Goal: Transaction & Acquisition: Download file/media

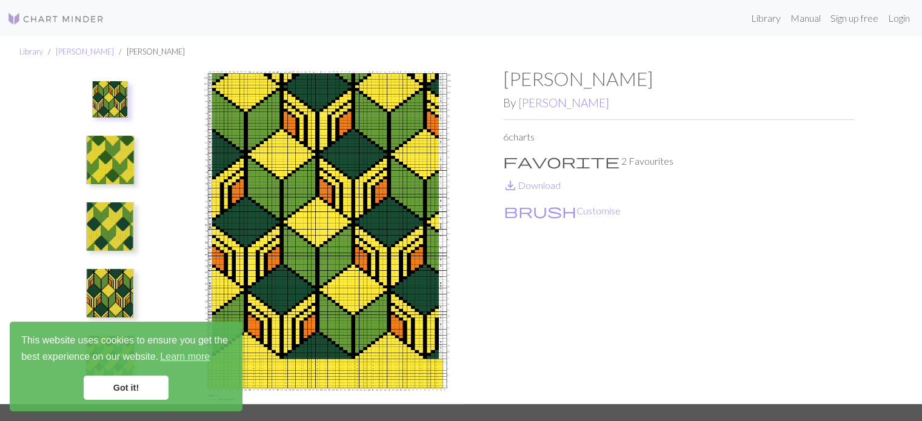
click at [127, 394] on link "Got it!" at bounding box center [126, 388] width 85 height 24
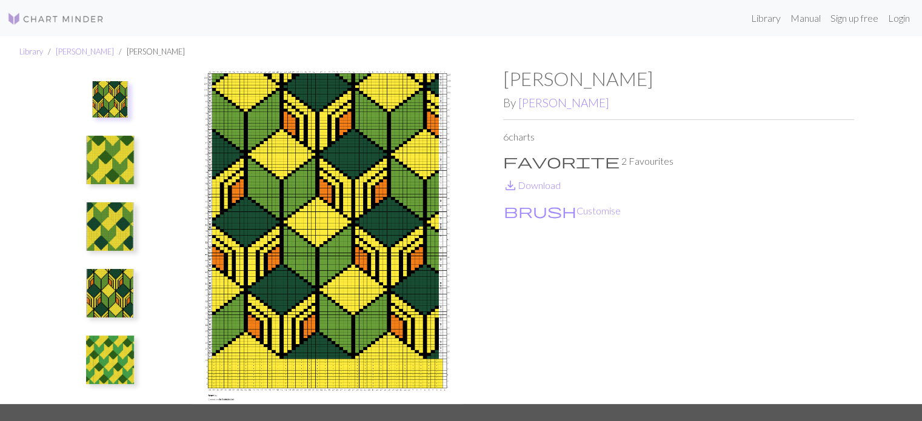
click at [102, 152] on img at bounding box center [110, 160] width 49 height 49
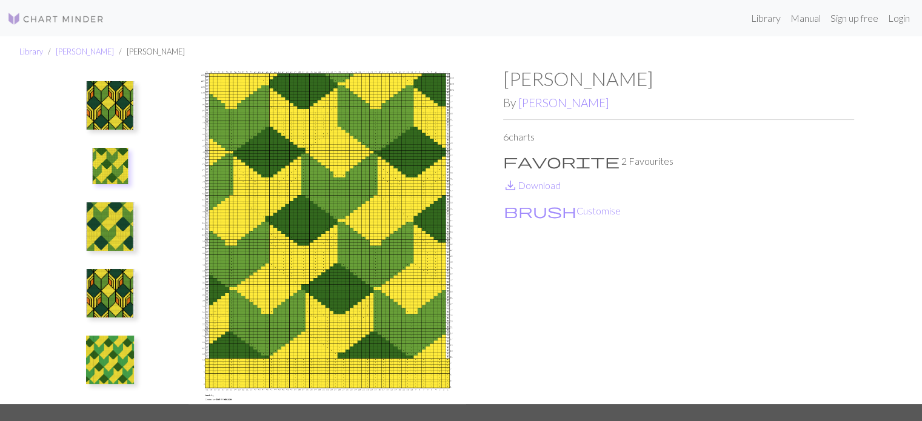
click at [116, 246] on img at bounding box center [110, 227] width 49 height 49
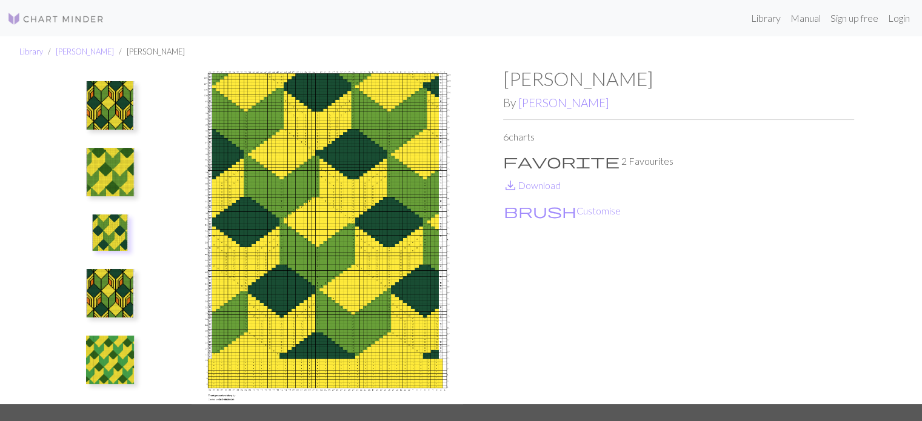
click at [373, 218] on img at bounding box center [327, 235] width 351 height 337
click at [101, 295] on img at bounding box center [110, 293] width 49 height 49
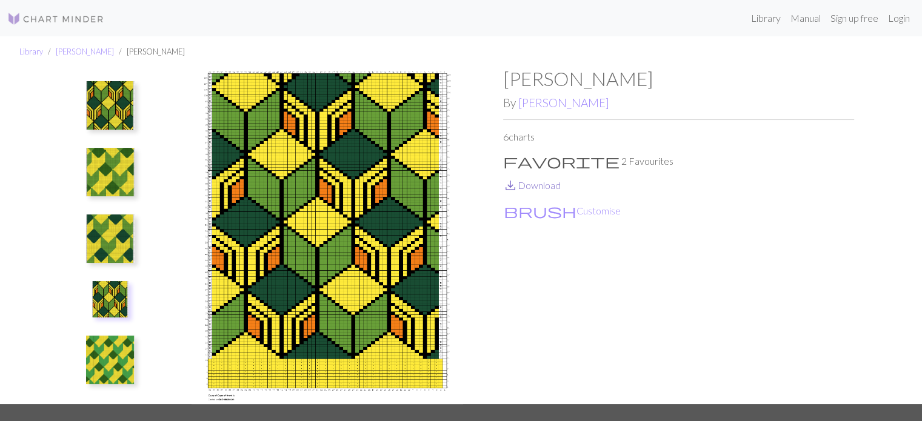
click at [551, 187] on link "save_alt Download" at bounding box center [532, 185] width 58 height 12
click at [893, 147] on div "Library [PERSON_NAME] [PERSON_NAME] By [PERSON_NAME] 6 charts favorite 2 Favour…" at bounding box center [461, 220] width 922 height 368
click at [529, 104] on link "[PERSON_NAME]" at bounding box center [563, 103] width 91 height 14
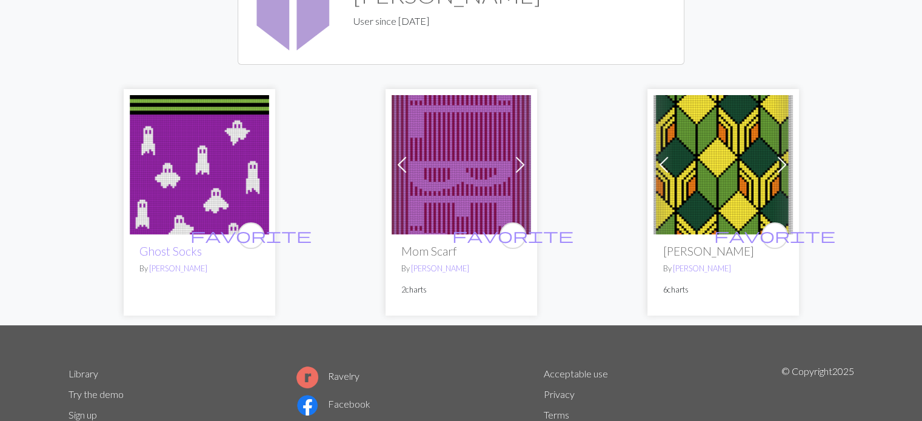
scroll to position [232, 0]
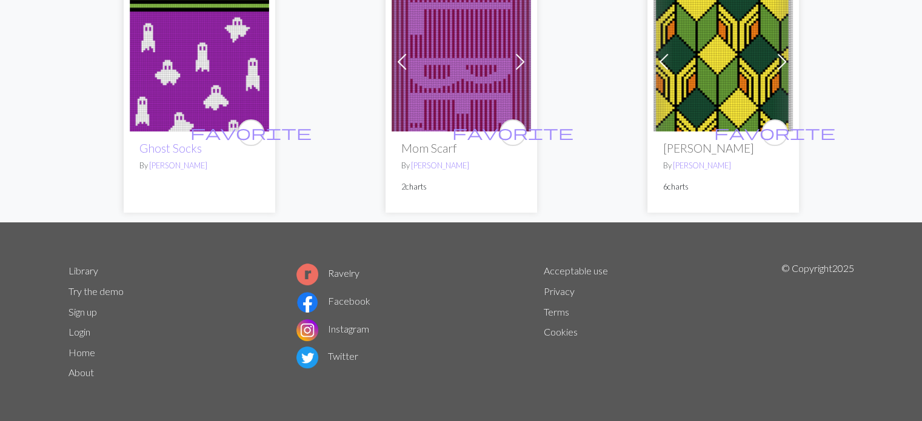
click at [703, 99] on img at bounding box center [723, 61] width 139 height 139
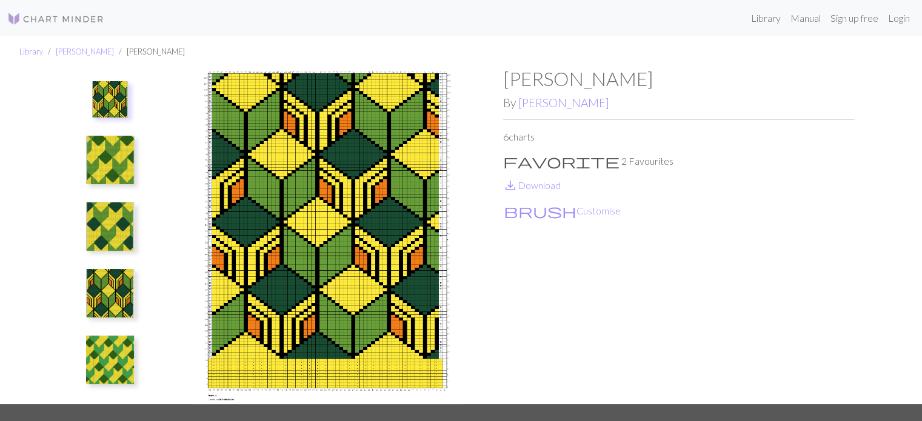
click at [106, 92] on img at bounding box center [110, 99] width 36 height 36
click at [115, 152] on img at bounding box center [110, 160] width 49 height 49
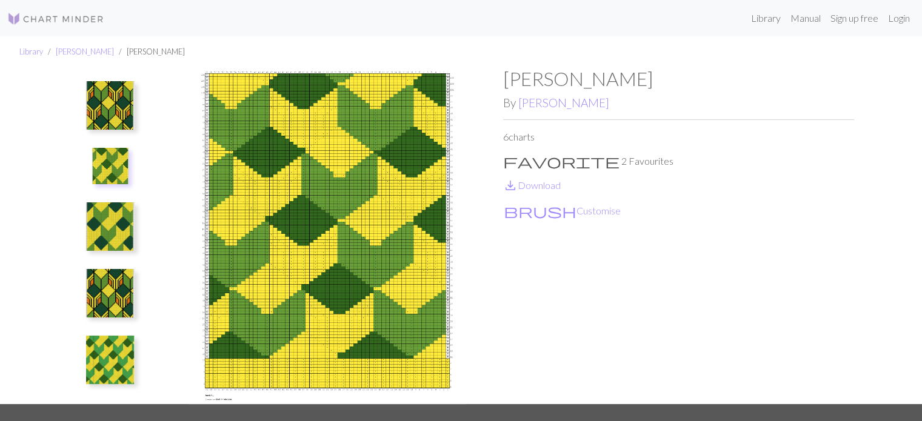
click at [109, 227] on img at bounding box center [110, 227] width 49 height 49
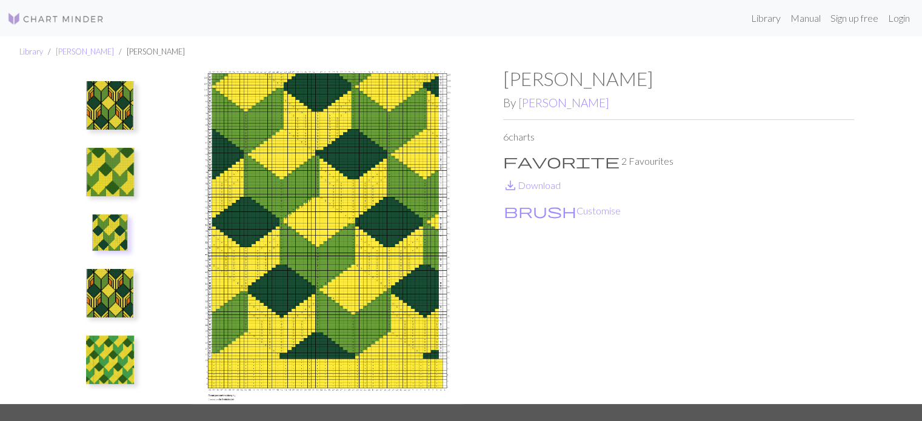
click at [119, 116] on img at bounding box center [110, 105] width 49 height 49
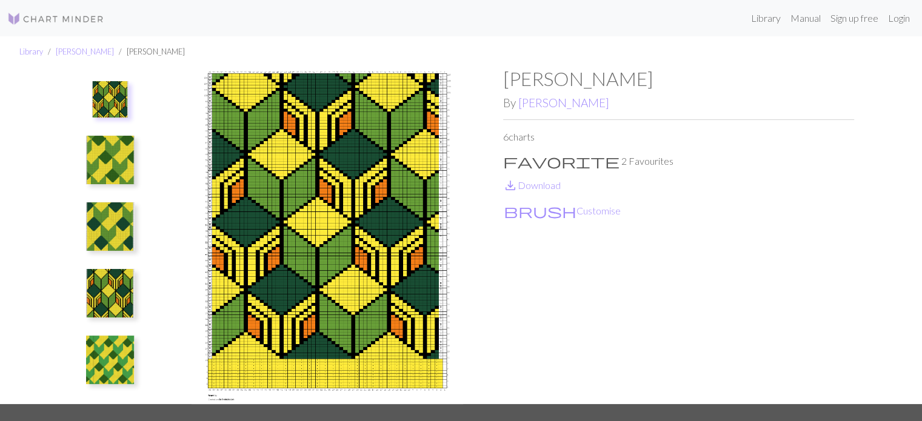
click at [720, 283] on div "Giyu Cardigan By [PERSON_NAME] 6 charts favorite 2 Favourites save_alt Download…" at bounding box center [678, 235] width 351 height 337
click at [115, 100] on img at bounding box center [110, 99] width 36 height 36
click at [549, 190] on link "save_alt Download" at bounding box center [532, 185] width 58 height 12
click at [106, 155] on img at bounding box center [110, 160] width 49 height 49
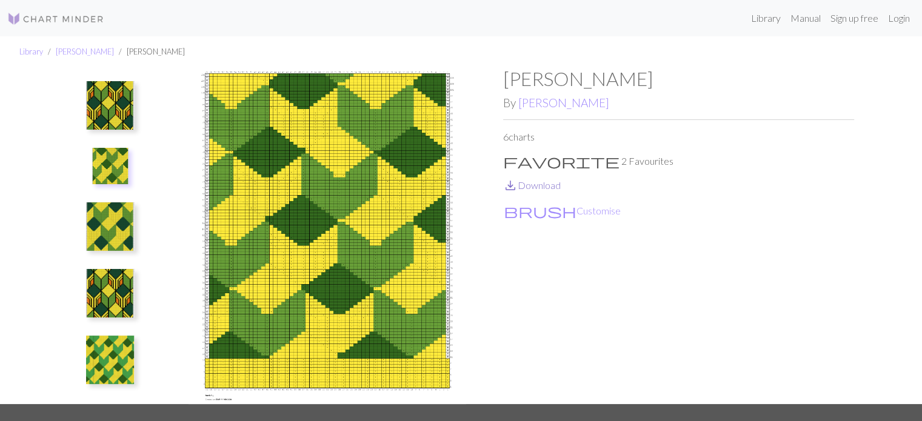
click at [556, 184] on link "save_alt Download" at bounding box center [532, 185] width 58 height 12
click at [98, 220] on img at bounding box center [110, 227] width 49 height 49
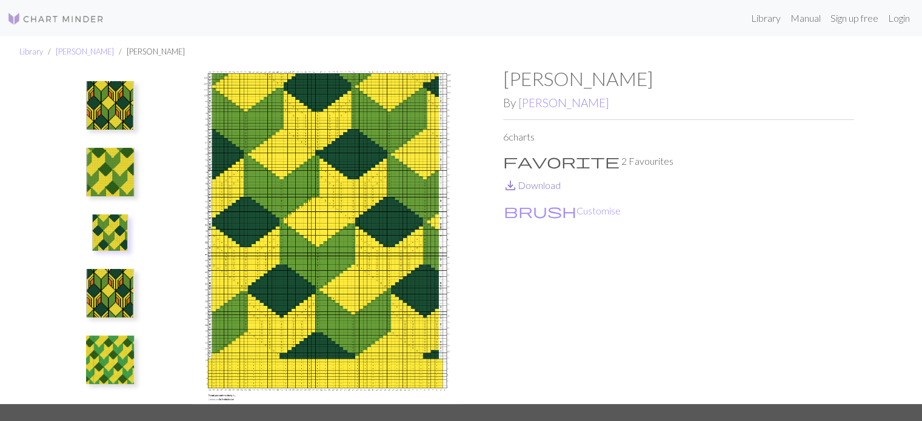
click at [535, 184] on link "save_alt Download" at bounding box center [532, 185] width 58 height 12
click at [112, 295] on img at bounding box center [110, 293] width 49 height 49
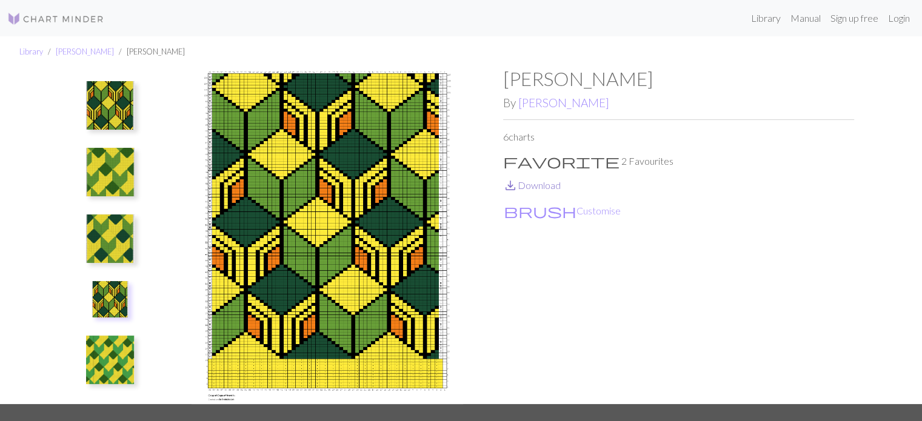
click at [552, 191] on link "save_alt Download" at bounding box center [532, 185] width 58 height 12
click at [118, 349] on img at bounding box center [110, 360] width 49 height 49
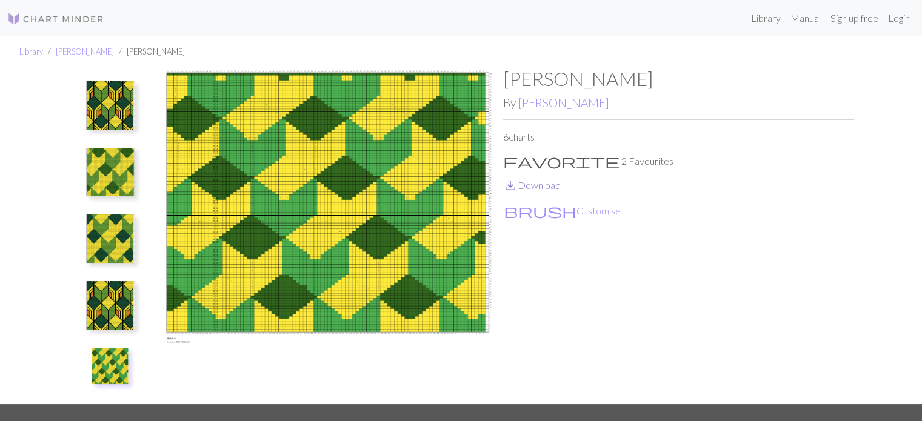
click at [518, 187] on span "save_alt" at bounding box center [510, 185] width 15 height 17
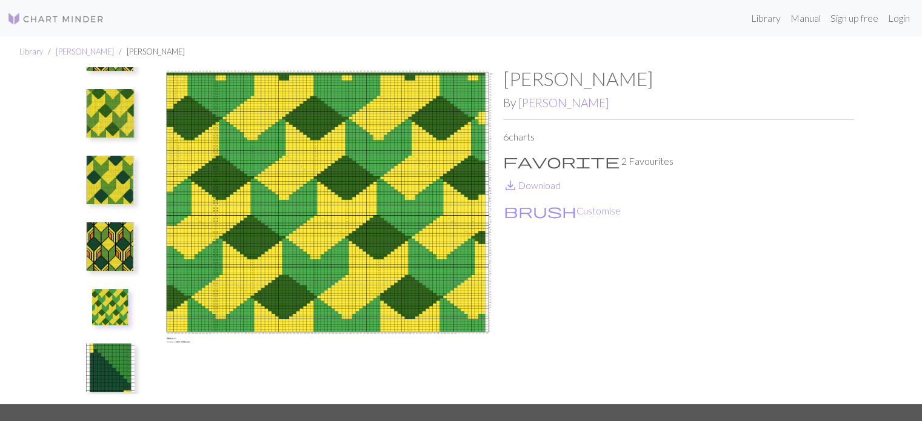
scroll to position [69, 0]
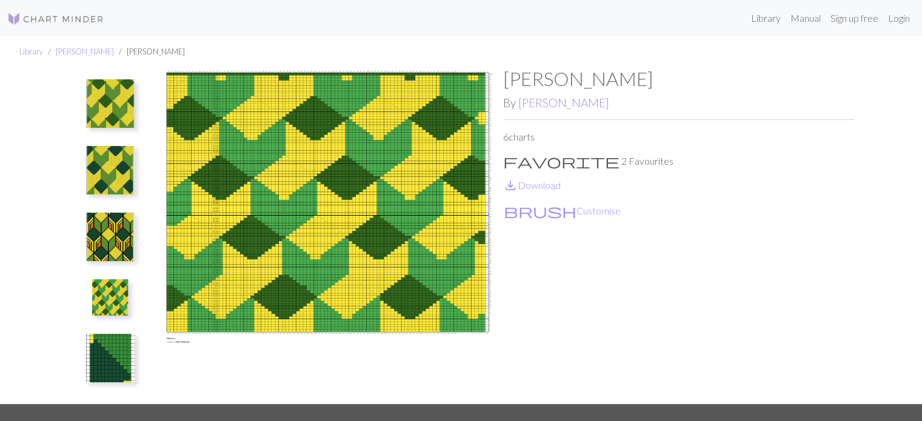
click at [112, 366] on img at bounding box center [110, 358] width 49 height 49
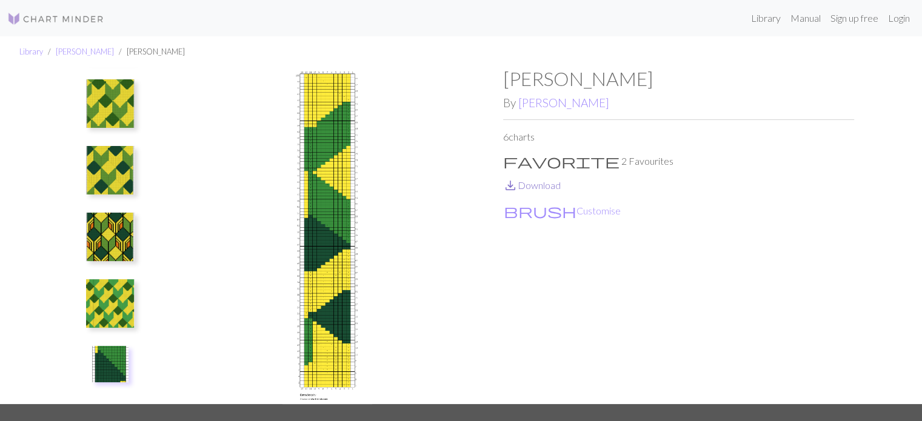
click at [535, 189] on link "save_alt Download" at bounding box center [532, 185] width 58 height 12
click at [738, 380] on div "Giyu Cardigan By [PERSON_NAME] 6 charts favorite 2 Favourites save_alt Download…" at bounding box center [678, 235] width 351 height 337
